Goal: Task Accomplishment & Management: Manage account settings

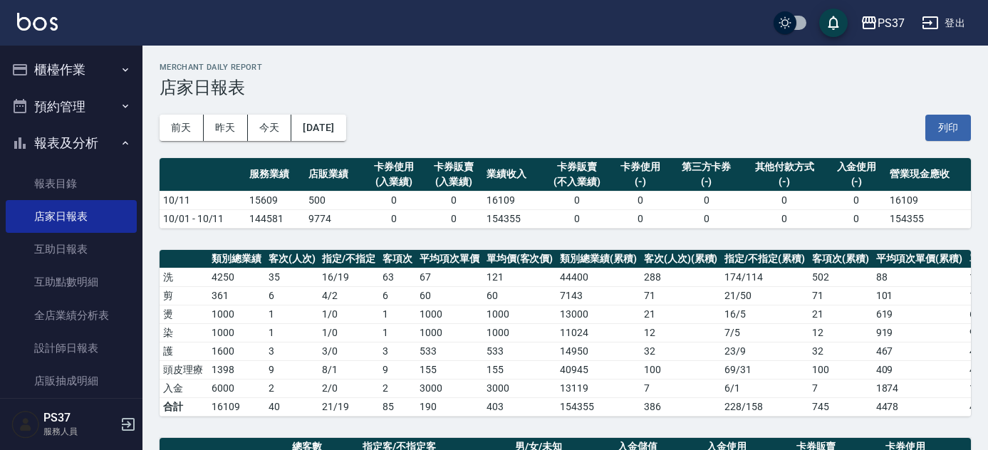
scroll to position [402, 0]
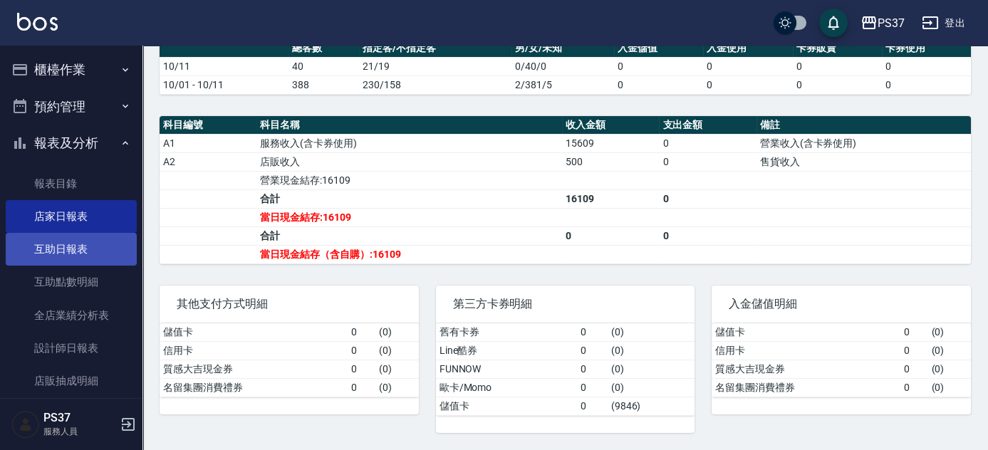
click at [54, 259] on link "互助日報表" at bounding box center [71, 249] width 131 height 33
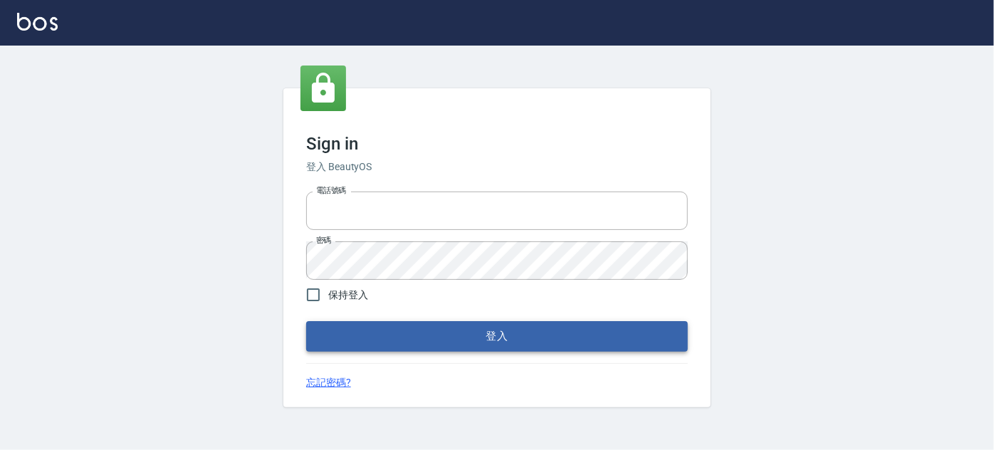
type input "037692666"
click at [475, 349] on button "登入" at bounding box center [497, 336] width 382 height 30
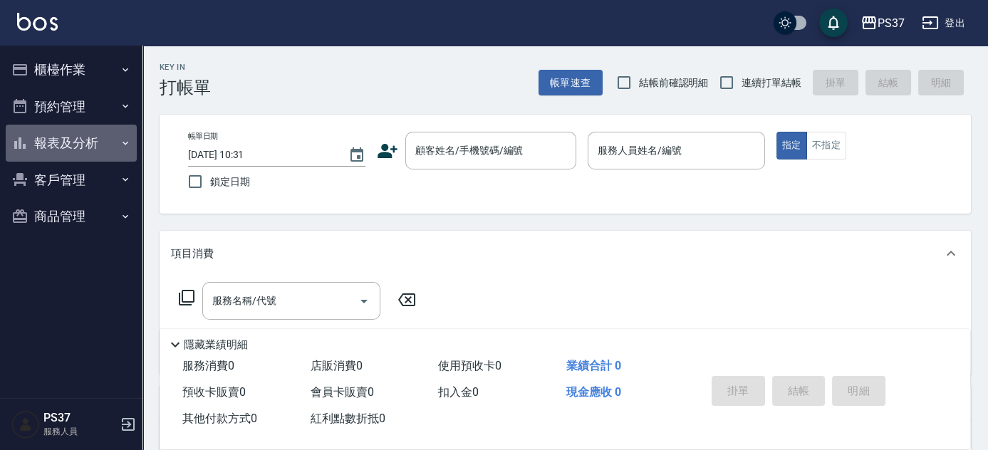
click at [62, 135] on button "報表及分析" at bounding box center [71, 143] width 131 height 37
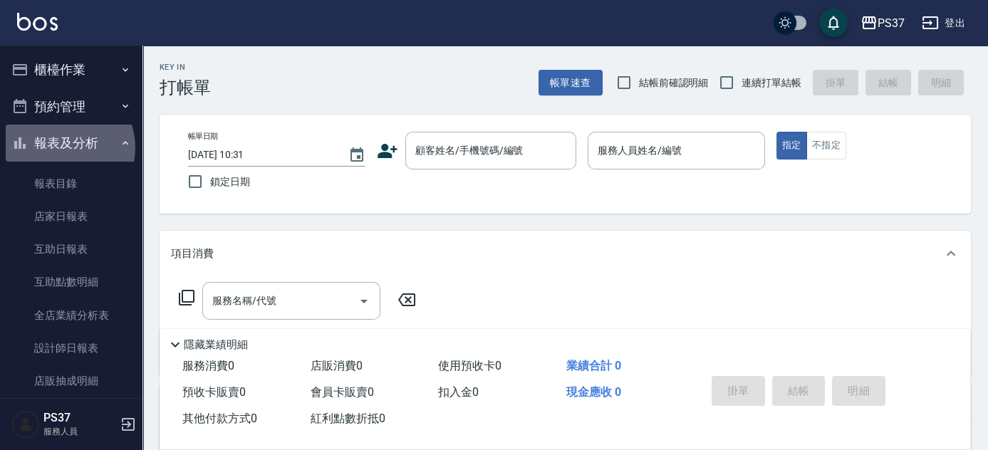
click at [65, 147] on button "報表及分析" at bounding box center [71, 143] width 131 height 37
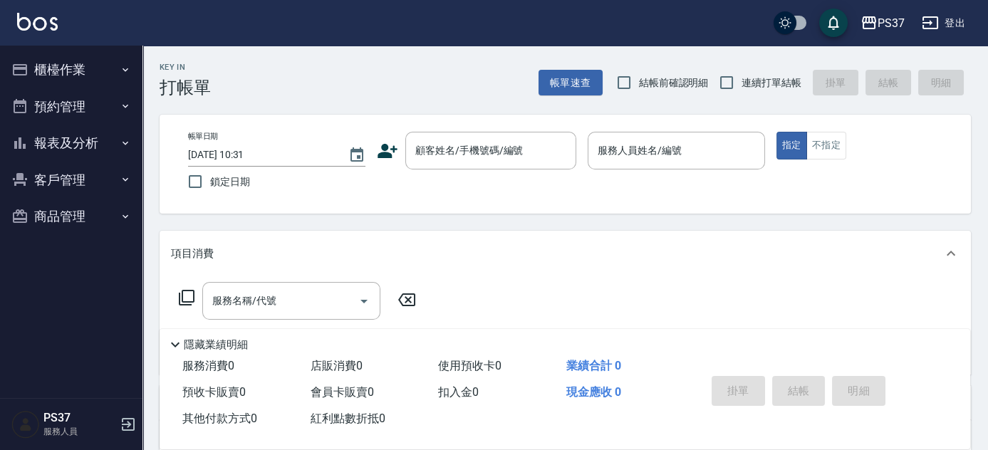
click at [66, 177] on button "客戶管理" at bounding box center [71, 180] width 131 height 37
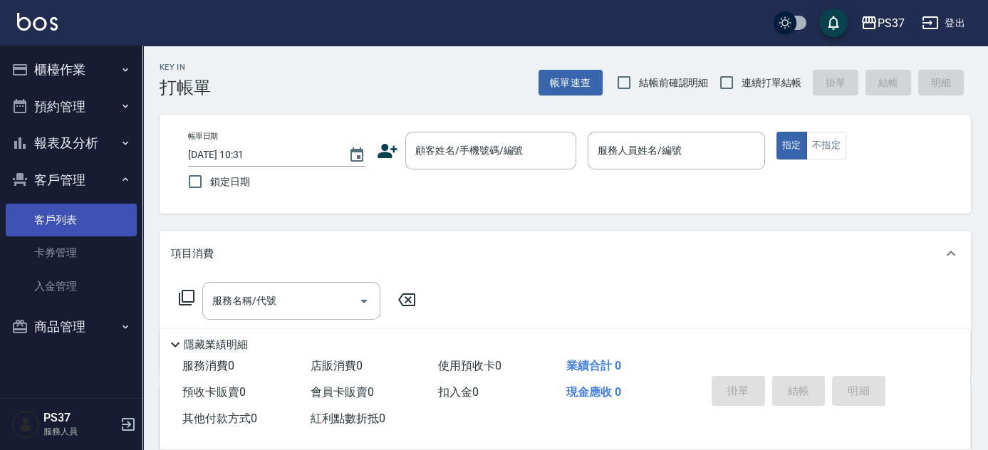
click at [66, 208] on link "客戶列表" at bounding box center [71, 220] width 131 height 33
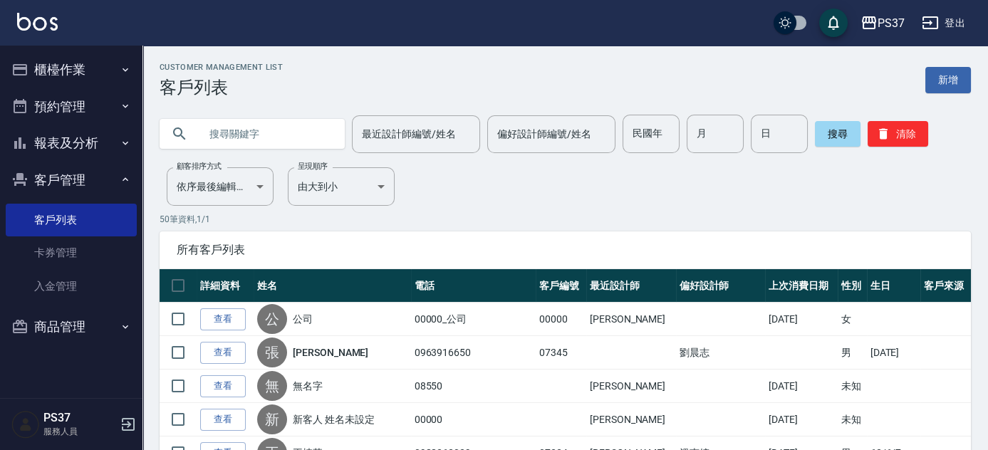
click at [63, 127] on button "報表及分析" at bounding box center [71, 143] width 131 height 37
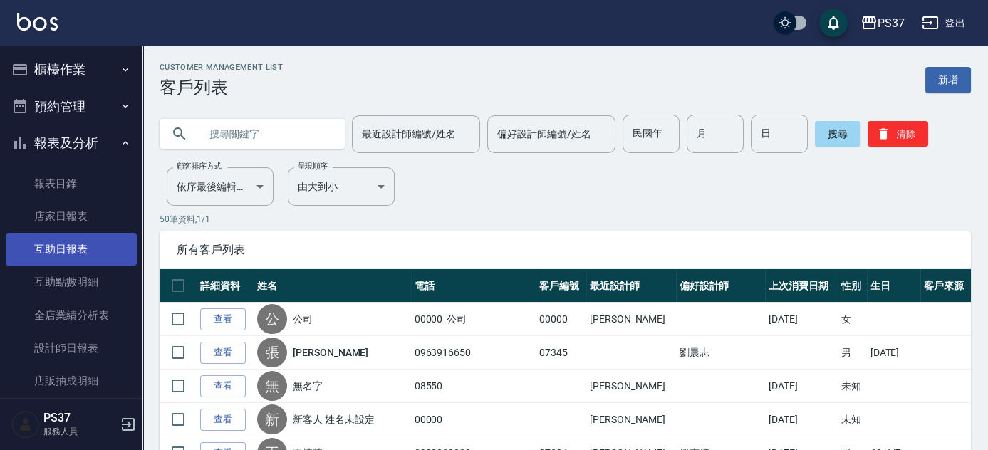
click at [86, 250] on link "互助日報表" at bounding box center [71, 249] width 131 height 33
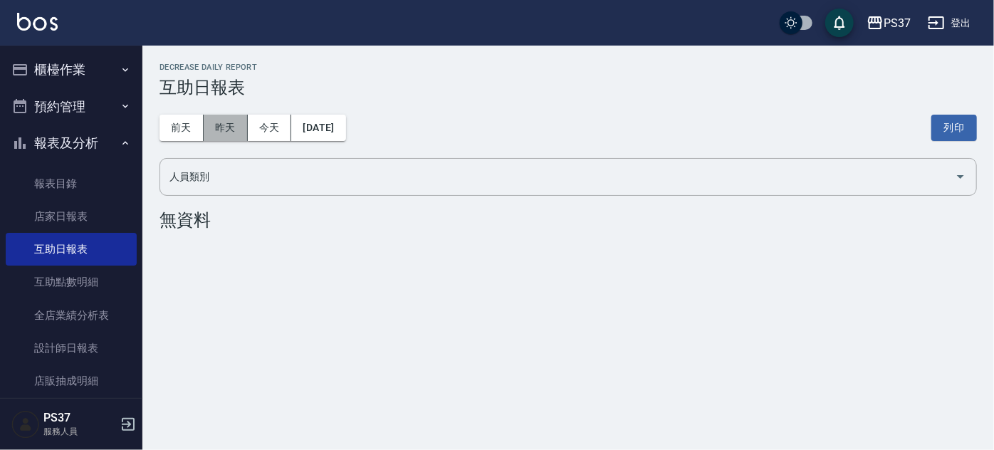
click at [237, 134] on button "昨天" at bounding box center [226, 128] width 44 height 26
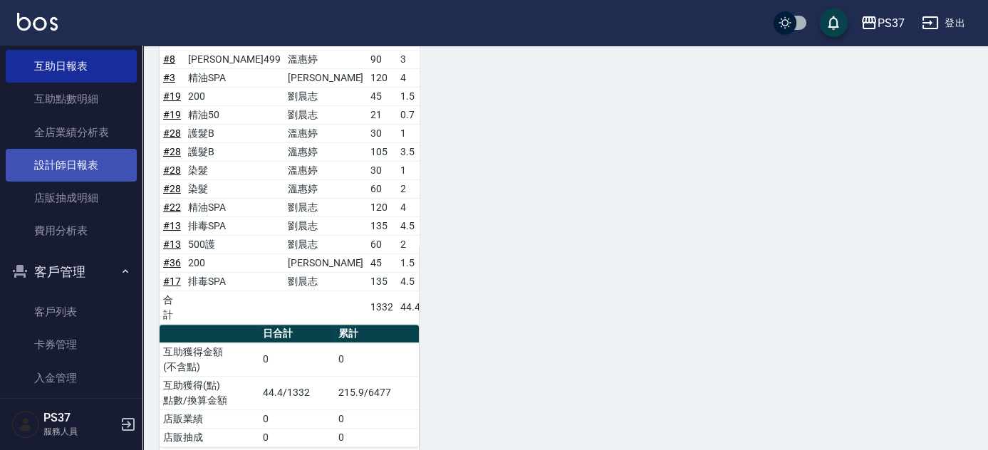
scroll to position [194, 0]
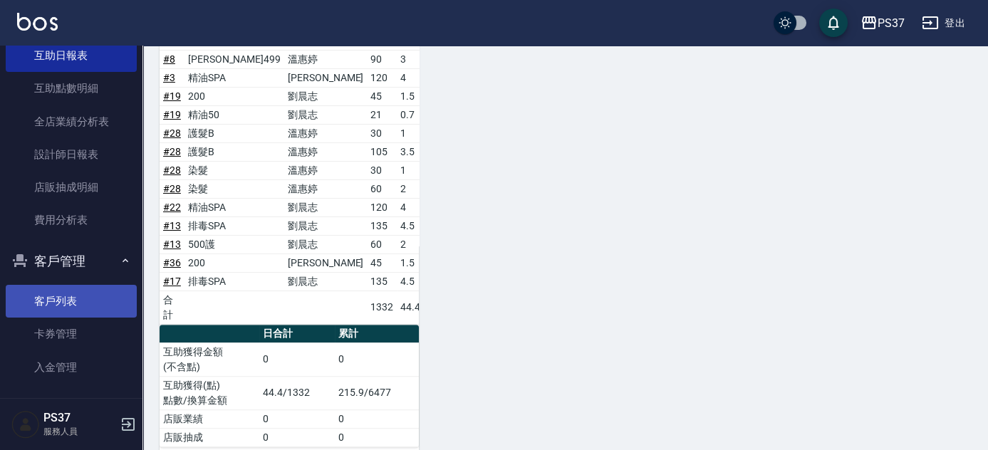
click at [67, 300] on link "客戶列表" at bounding box center [71, 301] width 131 height 33
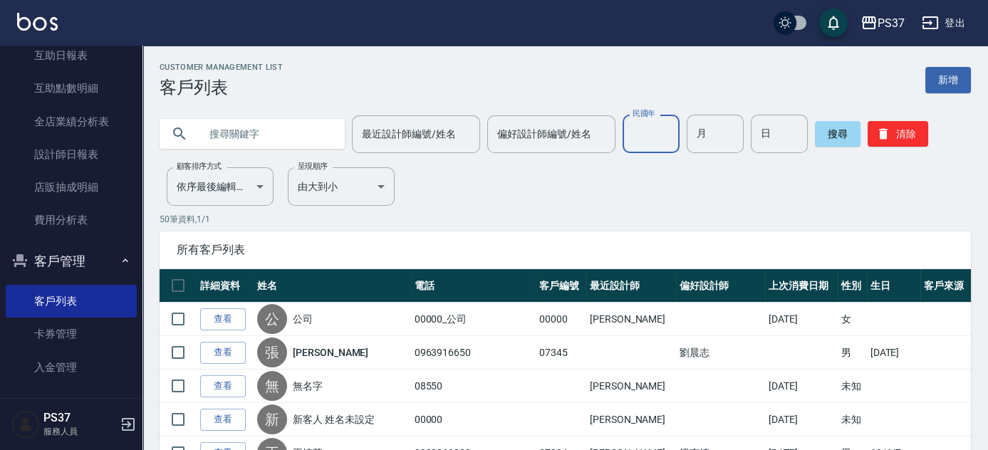
click at [656, 129] on input "民國年" at bounding box center [650, 134] width 57 height 38
type input "84"
type input "02"
type input "12"
